Goal: Check status: Check status

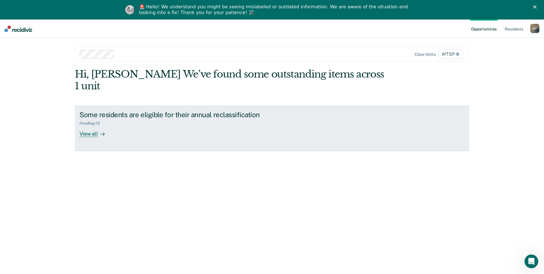
click at [91, 126] on div "View all" at bounding box center [95, 131] width 32 height 11
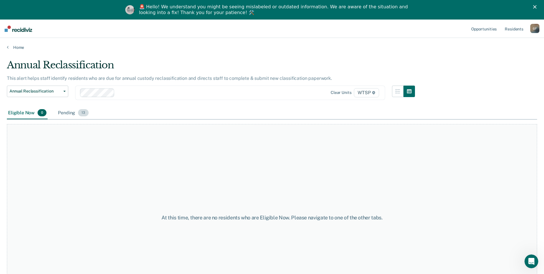
click at [70, 112] on div "Pending 13" at bounding box center [73, 113] width 33 height 13
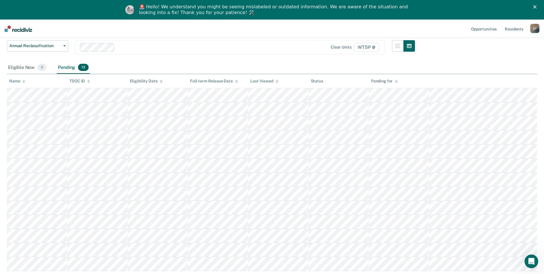
scroll to position [84, 0]
